Goal: Task Accomplishment & Management: Use online tool/utility

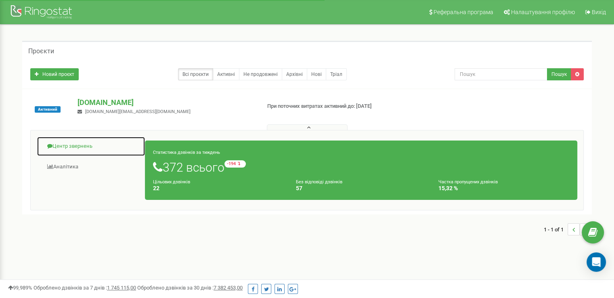
click at [87, 145] on link "Центр звернень" at bounding box center [91, 146] width 109 height 20
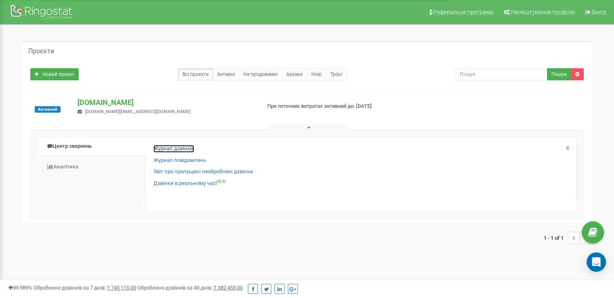
click at [178, 147] on link "Журнал дзвінків" at bounding box center [173, 149] width 41 height 8
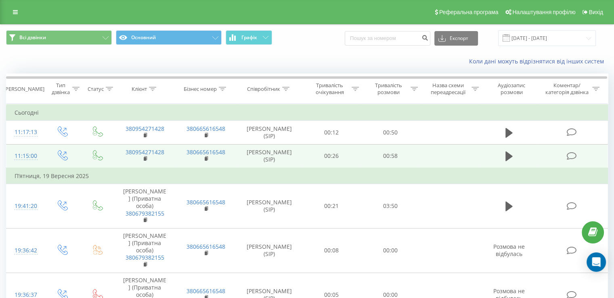
click at [423, 150] on td at bounding box center [449, 156] width 61 height 24
click at [432, 159] on td at bounding box center [449, 156] width 61 height 24
click at [509, 159] on icon at bounding box center [508, 156] width 7 height 11
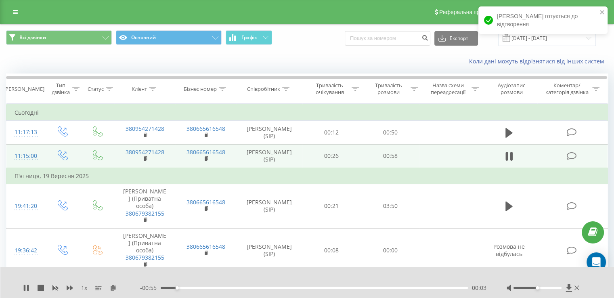
click at [509, 159] on icon at bounding box center [508, 156] width 7 height 11
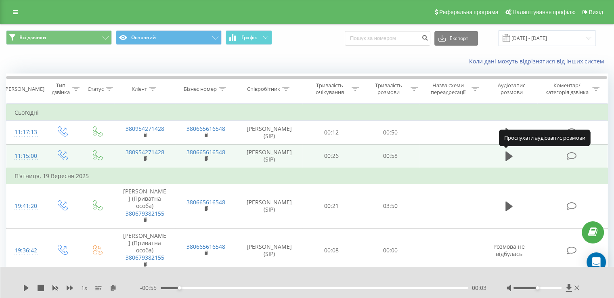
click at [509, 159] on icon at bounding box center [508, 156] width 7 height 11
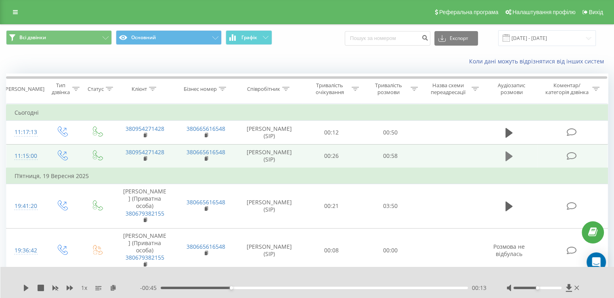
click at [509, 158] on icon at bounding box center [508, 156] width 7 height 10
click at [24, 289] on icon at bounding box center [25, 288] width 2 height 6
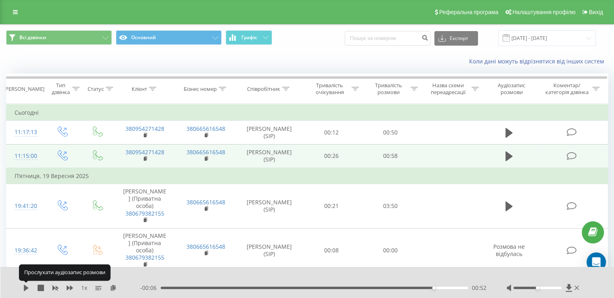
click at [24, 289] on icon at bounding box center [26, 288] width 5 height 6
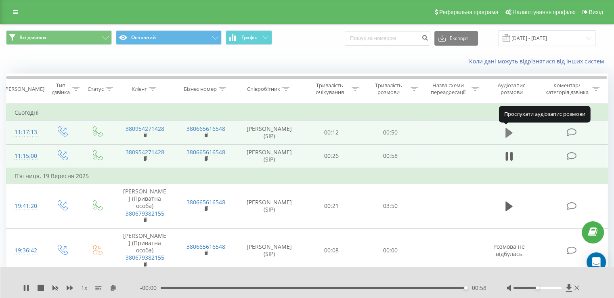
click at [510, 133] on icon at bounding box center [508, 133] width 7 height 10
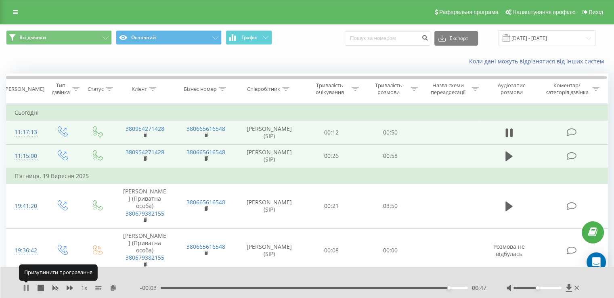
click at [27, 285] on icon at bounding box center [26, 288] width 6 height 6
